Goal: Information Seeking & Learning: Learn about a topic

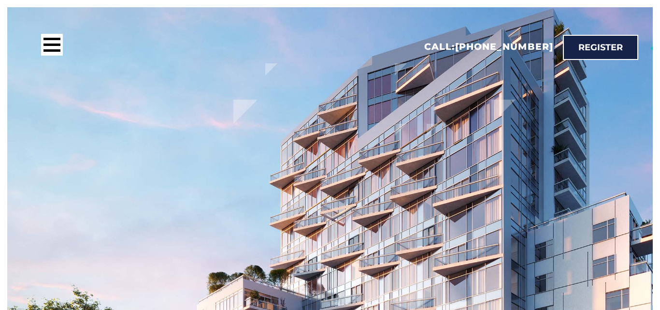
click at [621, 192] on div "Discover why Discover why the west is best Steps from [GEOGRAPHIC_DATA], [STREE…" at bounding box center [330, 256] width 646 height 498
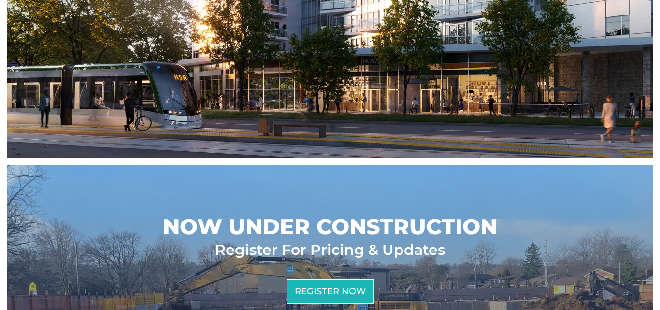
scroll to position [348, 0]
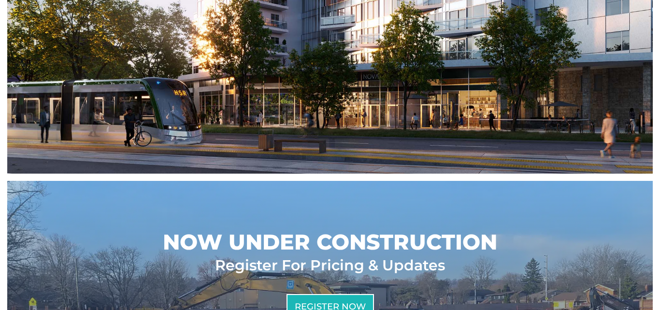
scroll to position [367, 0]
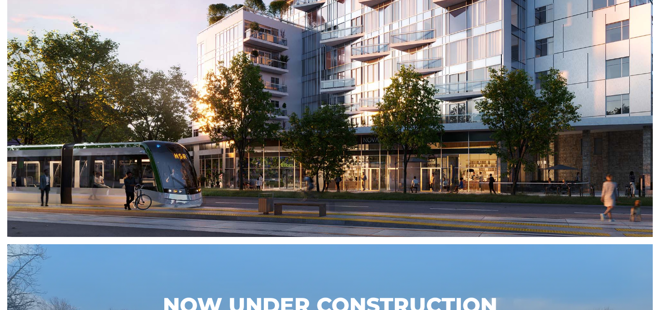
scroll to position [271, 0]
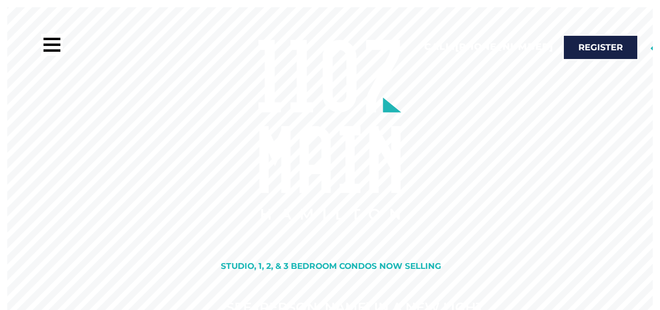
click at [504, 173] on rs-slide "See Hamilton In A New Light Studio, 1, 2, & 3 Bedroom Condos Now Selling" at bounding box center [330, 162] width 660 height 310
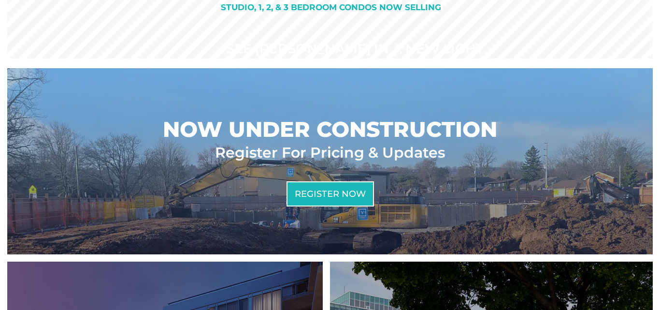
scroll to position [232, 0]
